Goal: Find specific page/section: Find specific page/section

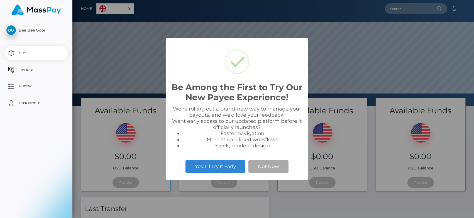
scroll to position [106, 401]
select select
click at [277, 170] on button "Not Now" at bounding box center [268, 166] width 40 height 12
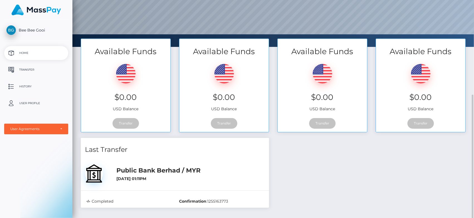
scroll to position [90, 0]
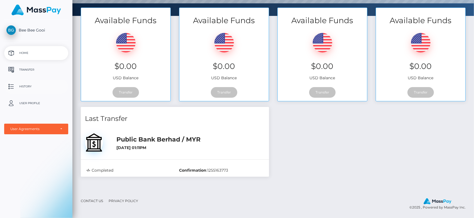
click at [24, 86] on p "History" at bounding box center [36, 86] width 60 height 8
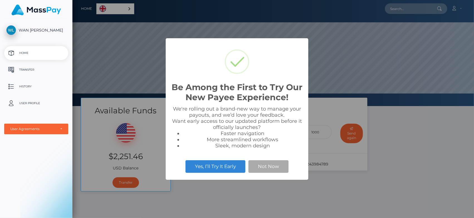
scroll to position [106, 401]
click at [275, 168] on button "Not Now" at bounding box center [268, 166] width 40 height 12
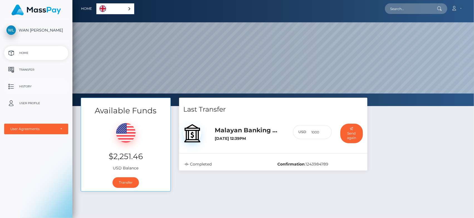
click at [25, 86] on p "History" at bounding box center [36, 86] width 60 height 8
